Goal: Information Seeking & Learning: Learn about a topic

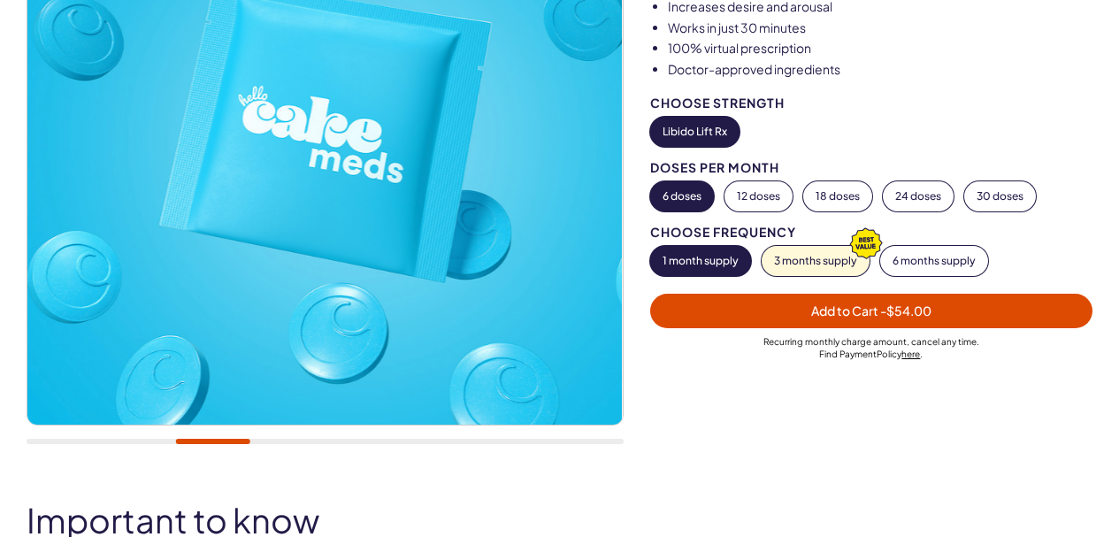
scroll to position [354, 0]
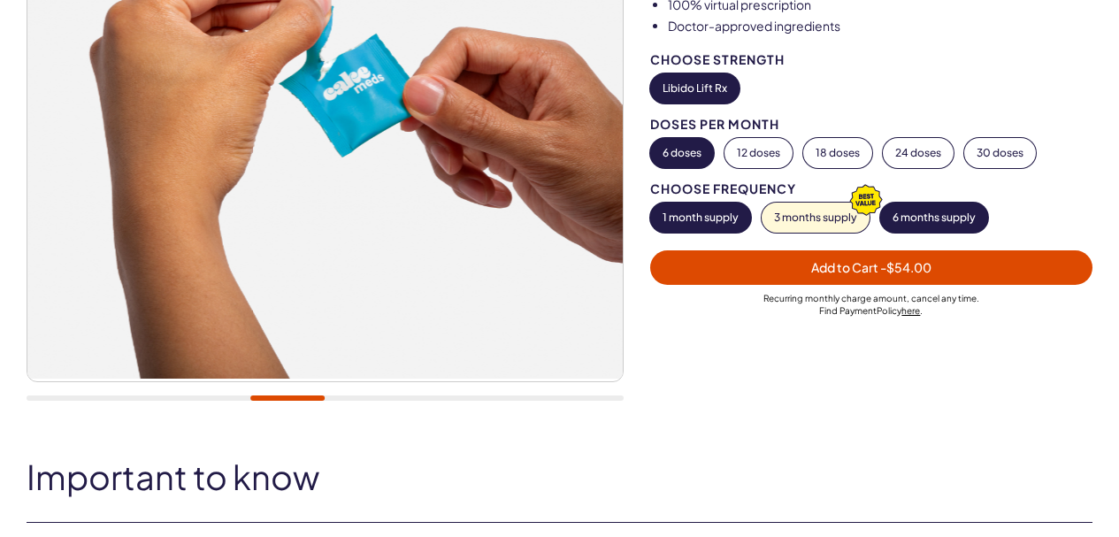
click at [924, 216] on button "6 months supply" at bounding box center [934, 218] width 108 height 30
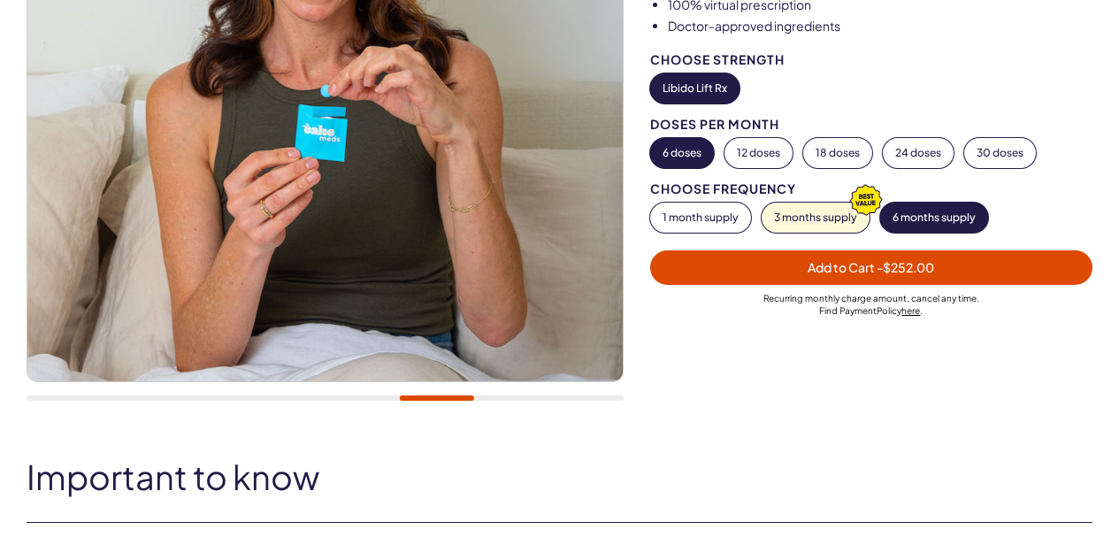
click at [683, 155] on button "6 doses" at bounding box center [682, 153] width 64 height 30
click at [758, 158] on button "12 doses" at bounding box center [759, 153] width 68 height 30
click at [685, 154] on button "6 doses" at bounding box center [682, 153] width 64 height 30
click at [685, 154] on div "Choose Strength Libido Lift Rx Doses per Month 6 doses 12 doses 18 doses 24 dos…" at bounding box center [871, 200] width 442 height 294
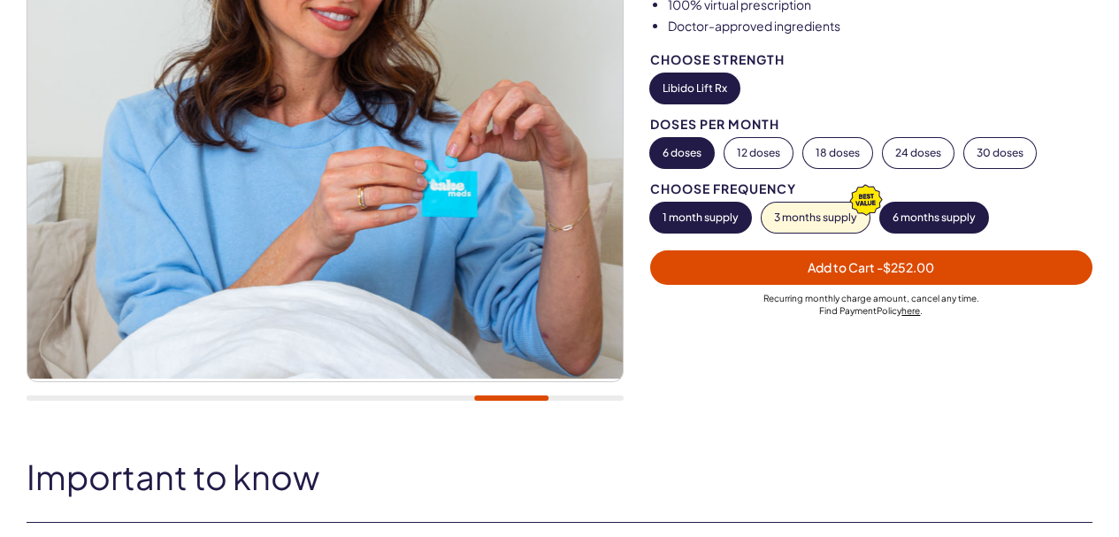
click at [703, 222] on button "1 month supply" at bounding box center [700, 218] width 101 height 30
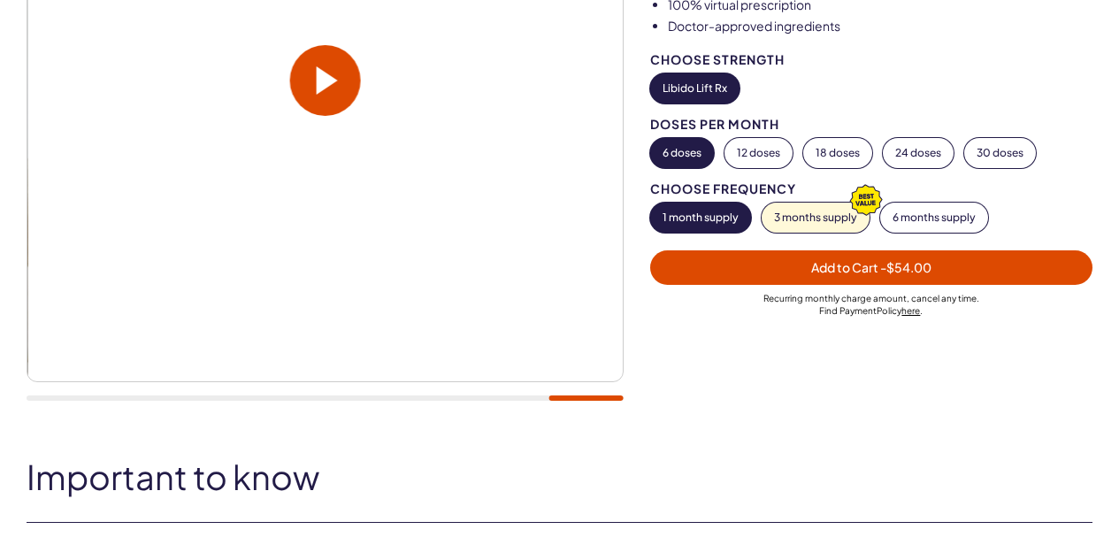
click at [687, 155] on button "6 doses" at bounding box center [682, 153] width 64 height 30
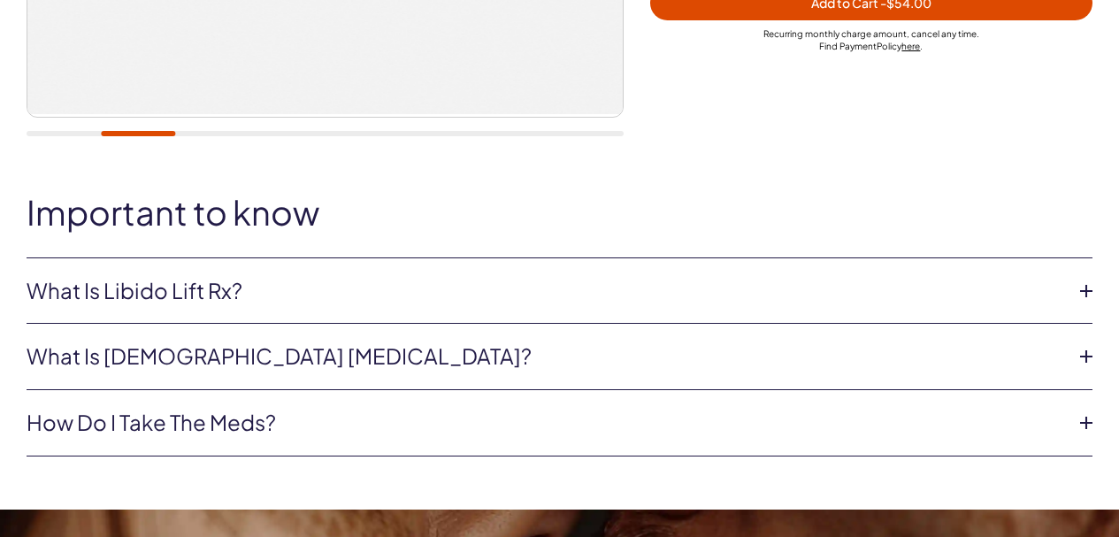
scroll to position [619, 0]
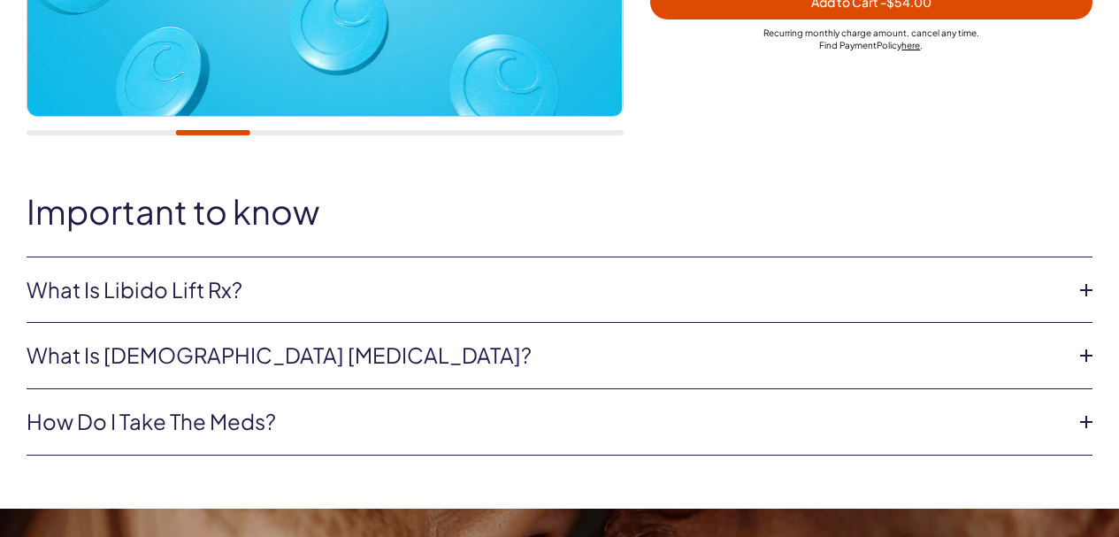
click at [1079, 303] on icon at bounding box center [1086, 290] width 27 height 27
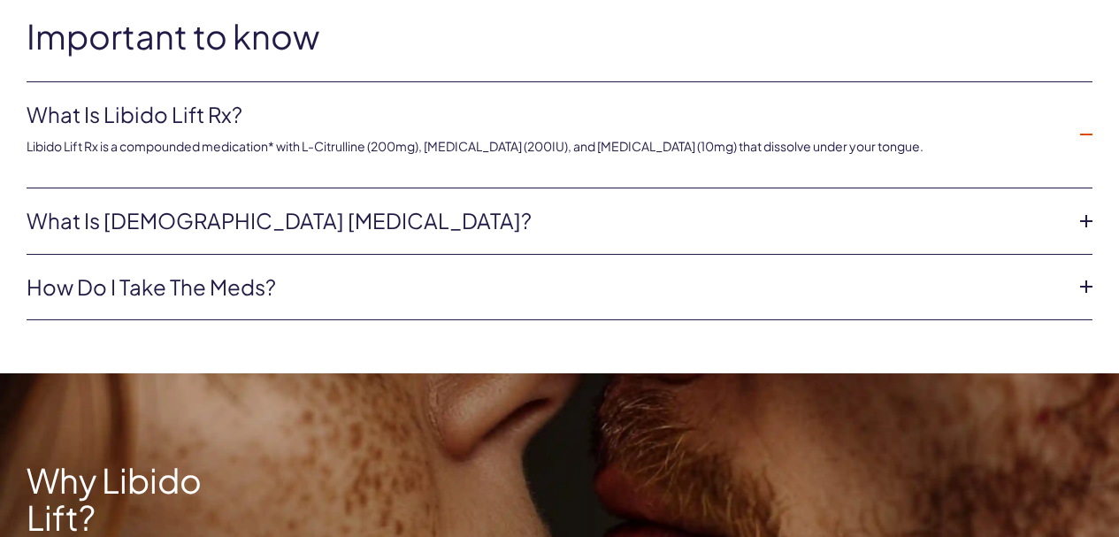
scroll to position [796, 0]
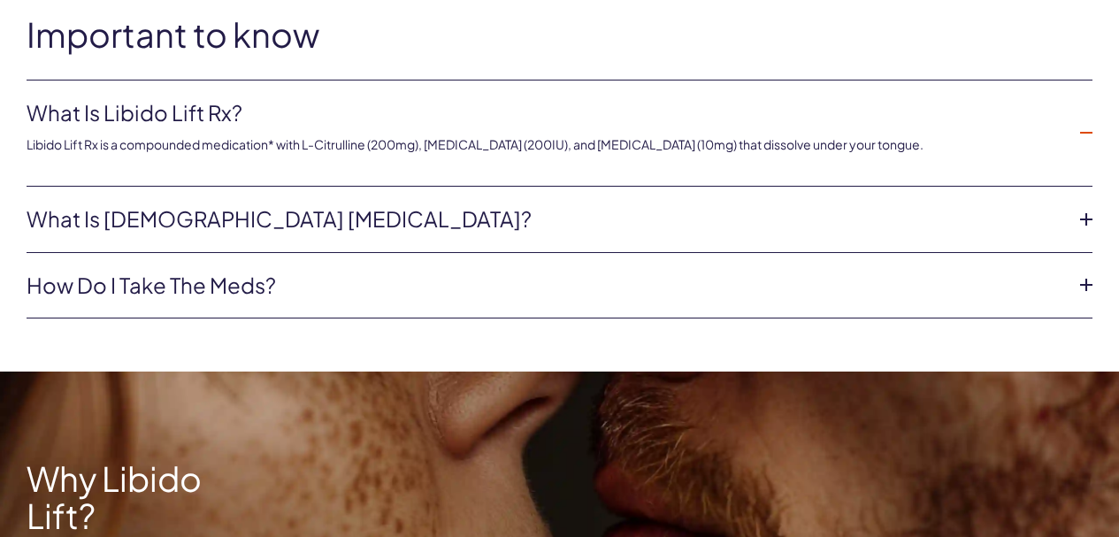
click at [1084, 233] on icon at bounding box center [1086, 219] width 27 height 27
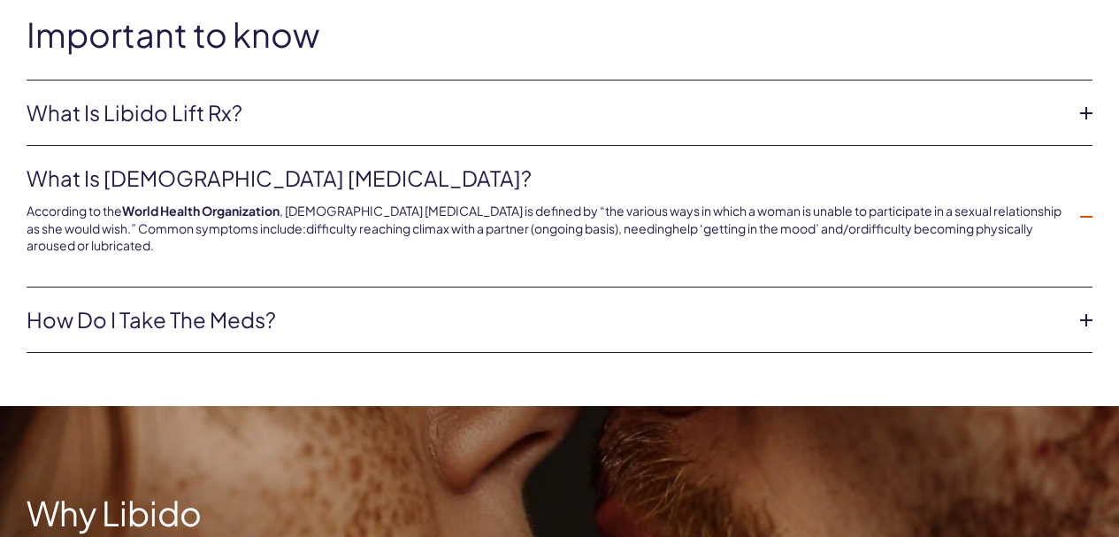
click at [1084, 230] on icon at bounding box center [1086, 217] width 27 height 27
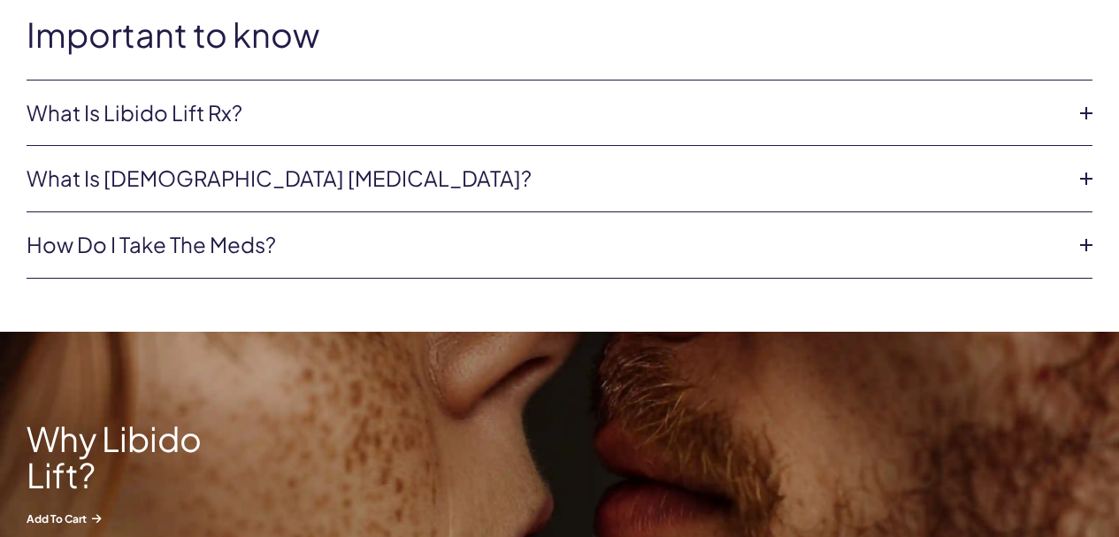
click at [1083, 258] on icon at bounding box center [1086, 245] width 27 height 27
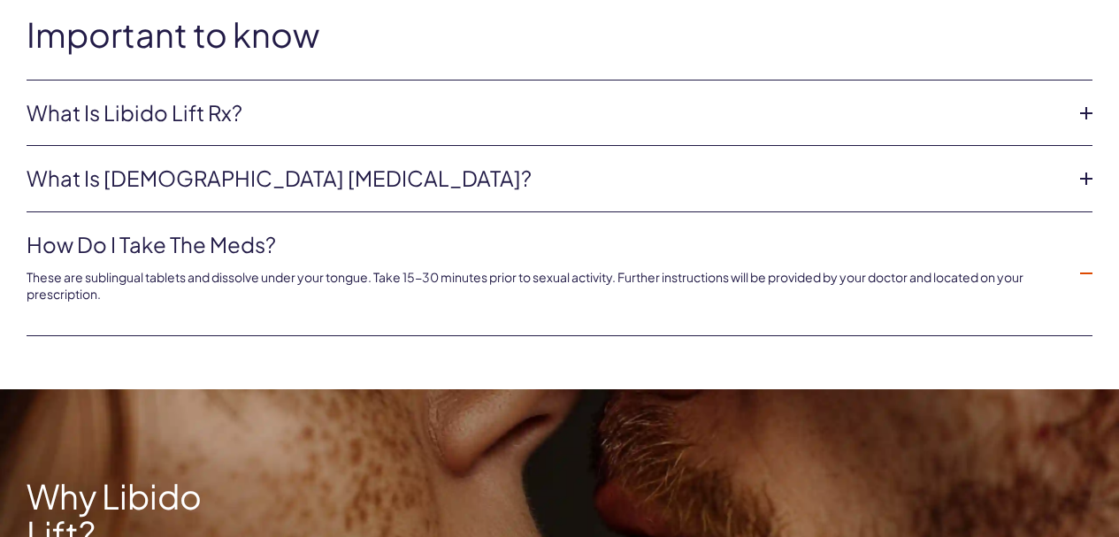
click at [1083, 259] on li "How do I take the meds? These are sublingual tablets and dissolve under your to…" at bounding box center [560, 274] width 1066 height 124
click at [1087, 287] on icon at bounding box center [1086, 273] width 27 height 27
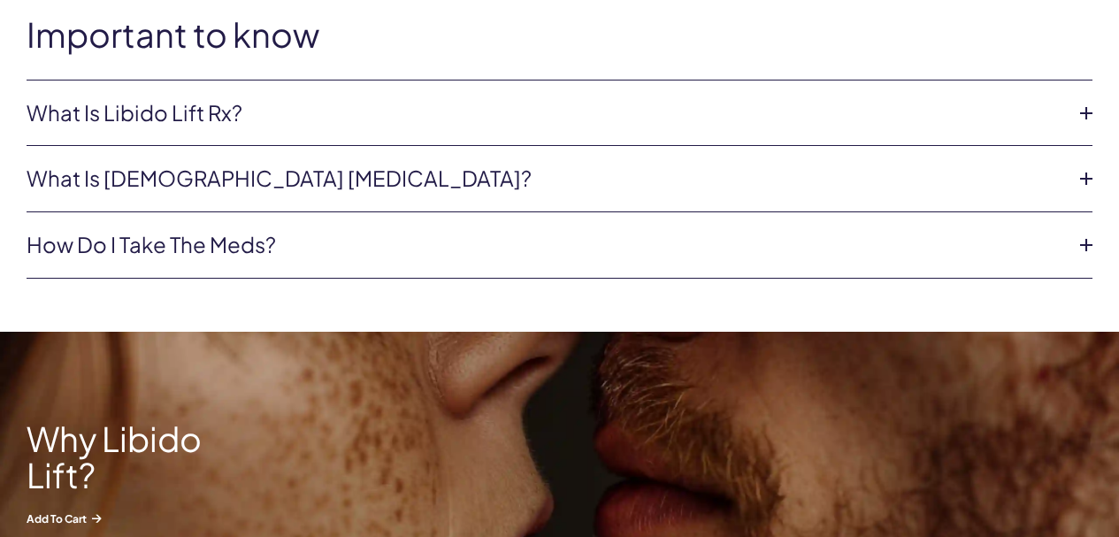
click at [1085, 127] on icon at bounding box center [1086, 113] width 27 height 27
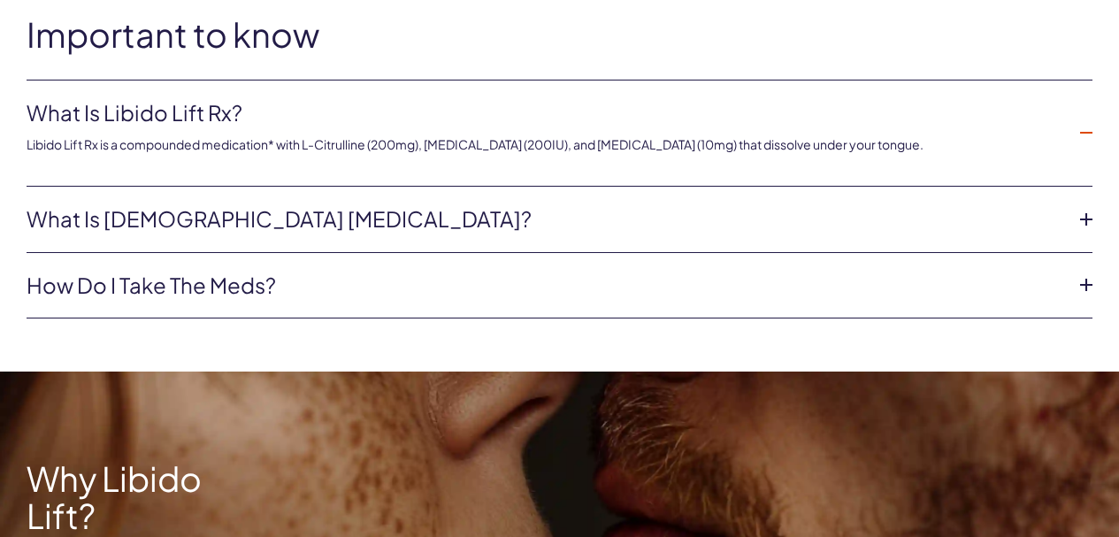
click at [611, 154] on p "Libido Lift Rx is a compounded medication* with L-Citrulline (200mg), [MEDICAL_…" at bounding box center [546, 145] width 1038 height 18
drag, startPoint x: 611, startPoint y: 165, endPoint x: 571, endPoint y: 165, distance: 40.7
click at [571, 154] on p "Libido Lift Rx is a compounded medication* with L-Citrulline (200mg), [MEDICAL_…" at bounding box center [546, 145] width 1038 height 18
drag, startPoint x: 487, startPoint y: 165, endPoint x: 437, endPoint y: 173, distance: 50.2
click at [437, 173] on li "What is Libido Lift Rx? Libido Lift Rx is a compounded medication* with L-Citru…" at bounding box center [560, 134] width 1066 height 106
